Goal: Task Accomplishment & Management: Use online tool/utility

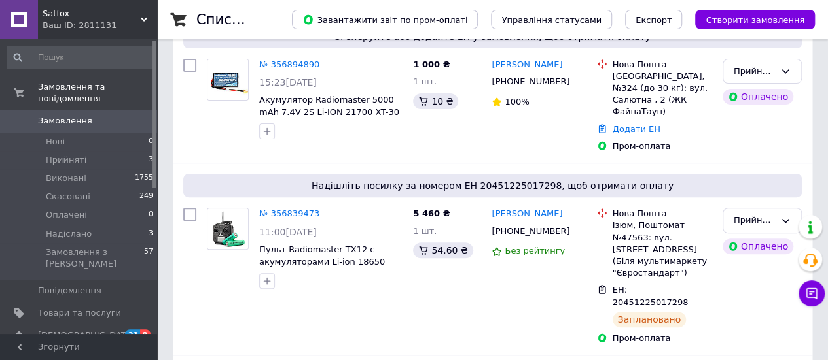
scroll to position [120, 0]
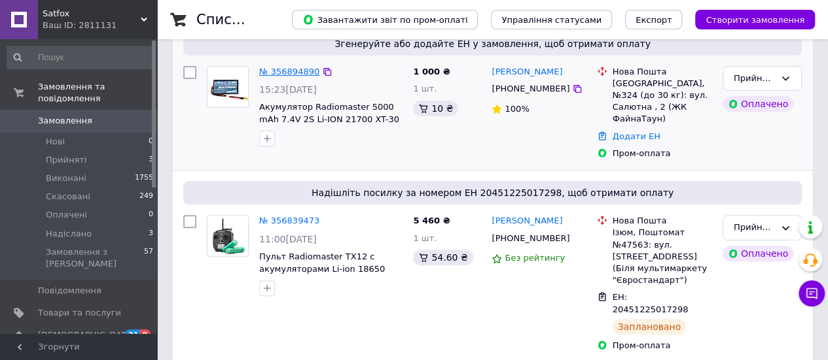
click at [286, 75] on link "№ 356894890" at bounding box center [289, 72] width 60 height 10
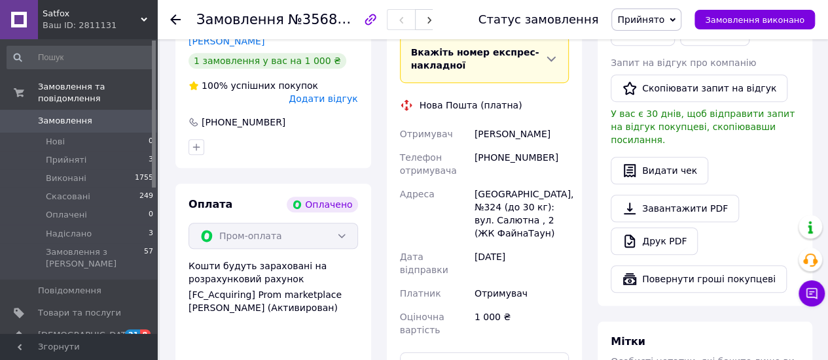
scroll to position [387, 0]
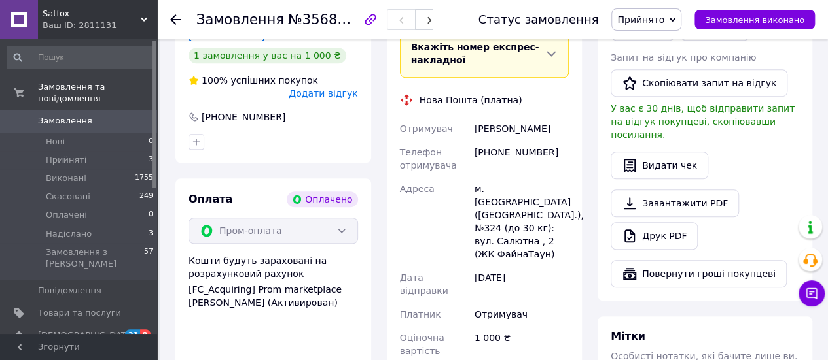
drag, startPoint x: 474, startPoint y: 131, endPoint x: 561, endPoint y: 134, distance: 87.7
click at [561, 134] on div "[PERSON_NAME]" at bounding box center [521, 129] width 99 height 24
copy div "[PERSON_NAME]"
drag, startPoint x: 290, startPoint y: 21, endPoint x: 358, endPoint y: 22, distance: 68.7
click at [358, 22] on span "№356894890" at bounding box center [334, 19] width 93 height 16
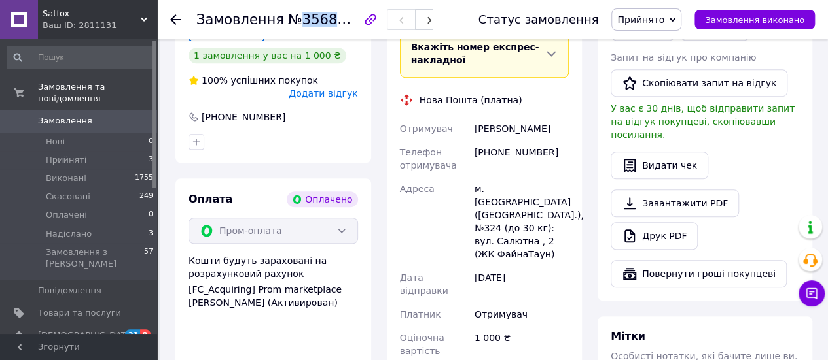
copy span "356894890"
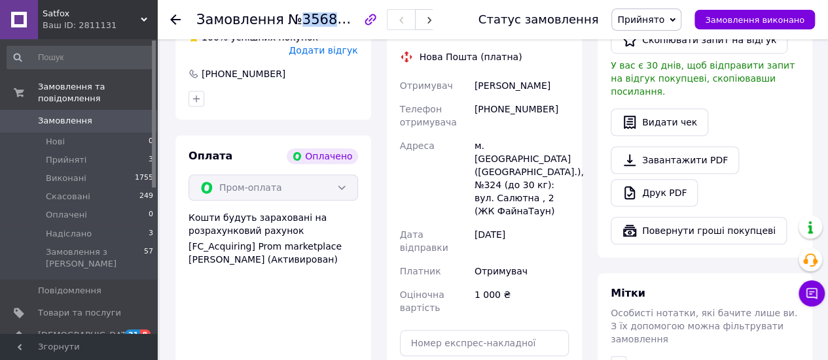
scroll to position [551, 0]
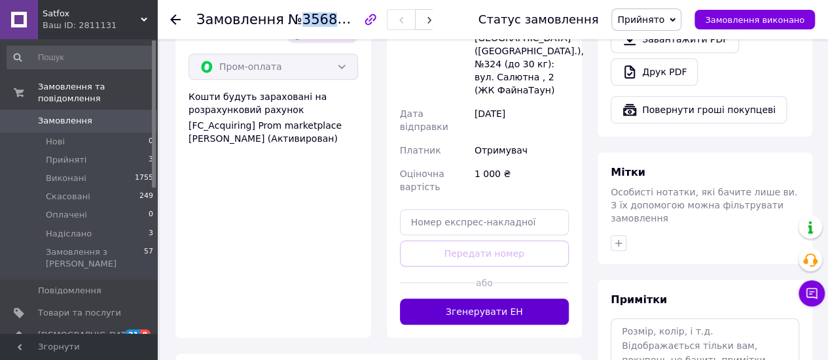
click at [506, 299] on button "Згенерувати ЕН" at bounding box center [484, 312] width 169 height 26
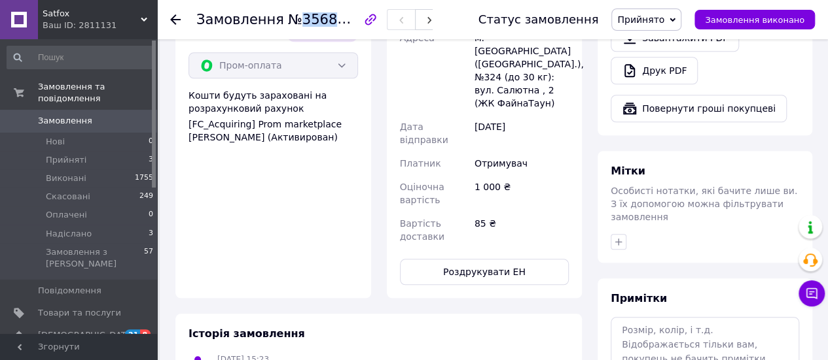
scroll to position [485, 0]
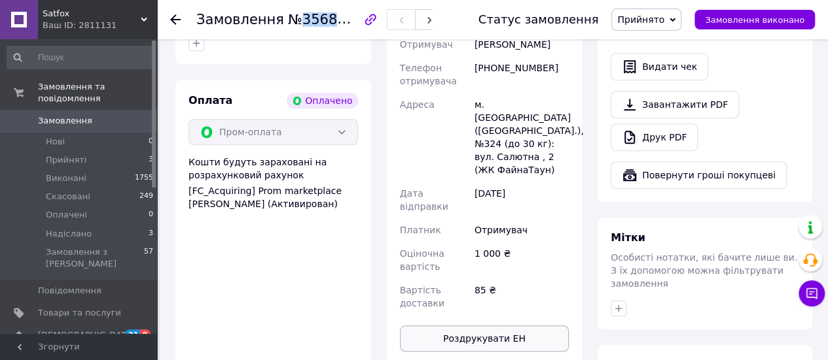
click at [494, 326] on button "Роздрукувати ЕН" at bounding box center [484, 339] width 169 height 26
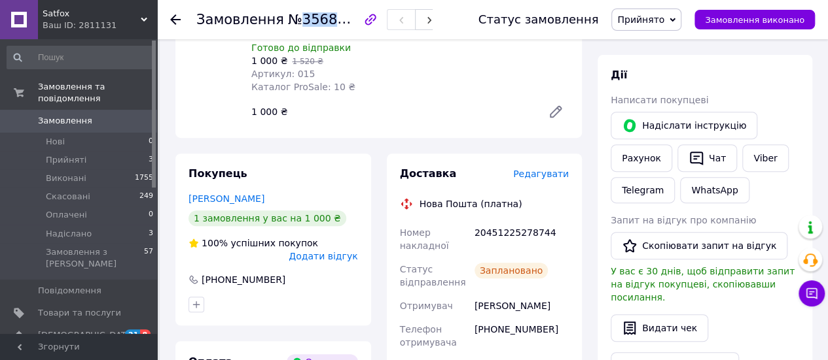
scroll to position [229, 0]
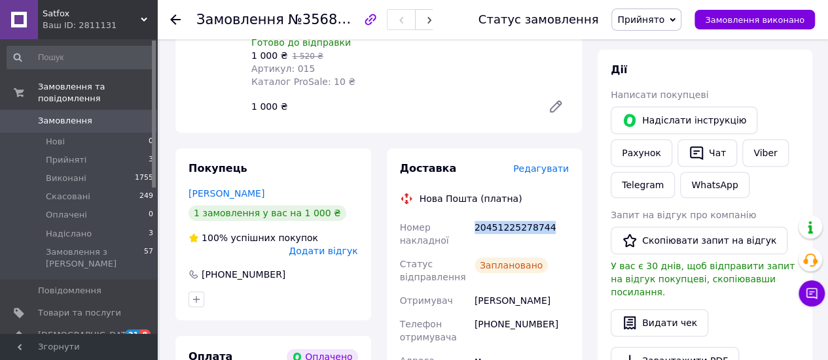
drag, startPoint x: 474, startPoint y: 227, endPoint x: 555, endPoint y: 234, distance: 80.8
click at [555, 234] on div "20451225278744" at bounding box center [521, 234] width 99 height 37
copy div "20451225278744"
click at [176, 19] on use at bounding box center [175, 19] width 10 height 10
